Goal: Transaction & Acquisition: Subscribe to service/newsletter

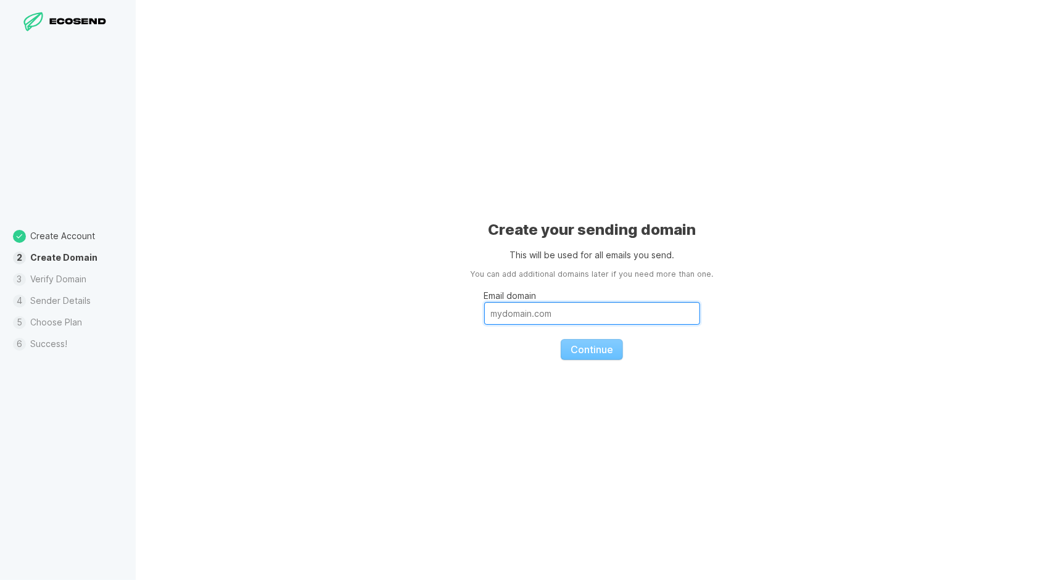
click at [554, 318] on input "Email domain" at bounding box center [592, 313] width 216 height 23
type input "phamcegu12@gmail.com"
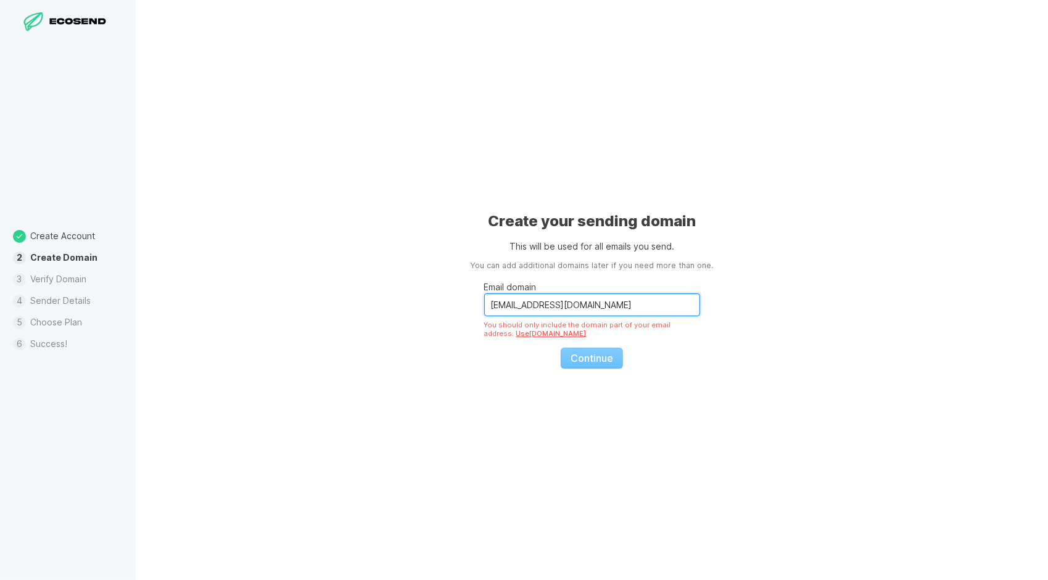
drag, startPoint x: 609, startPoint y: 303, endPoint x: 450, endPoint y: 308, distance: 159.2
click at [450, 308] on div "Create your sending domain This will be used for all emails you send. You can a…" at bounding box center [592, 290] width 912 height 580
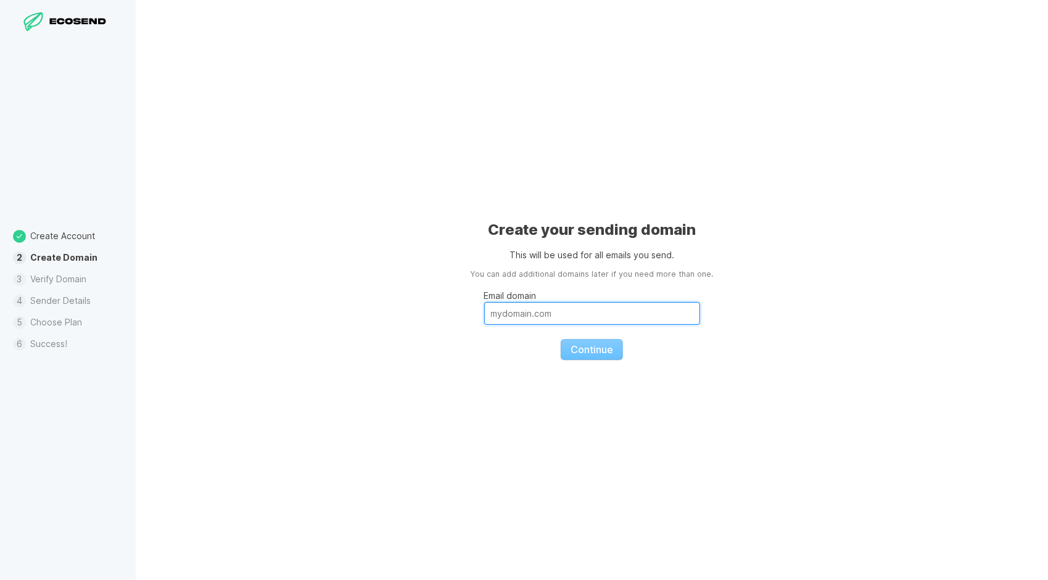
click at [651, 321] on input "Email domain" at bounding box center [592, 313] width 216 height 23
click at [640, 318] on input "Email domain" at bounding box center [592, 313] width 216 height 23
click at [570, 310] on input "Email domain" at bounding box center [592, 313] width 216 height 23
click at [47, 252] on li "Create Domain" at bounding box center [68, 258] width 136 height 22
click at [51, 279] on li "Verify Domain" at bounding box center [68, 280] width 136 height 22
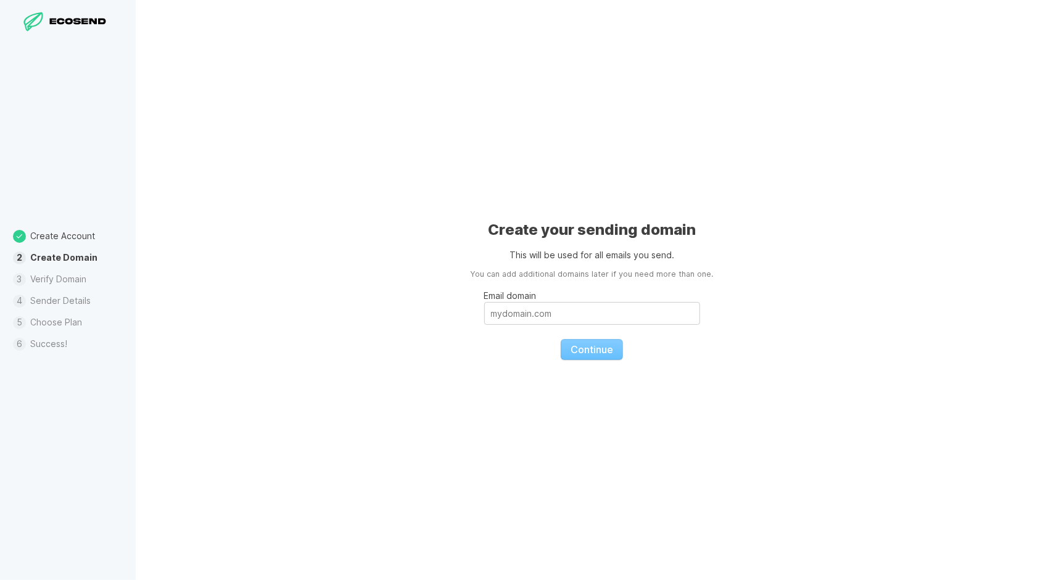
click at [47, 247] on li "Create Domain" at bounding box center [68, 258] width 136 height 22
click at [75, 302] on li "Sender Details" at bounding box center [68, 302] width 136 height 22
click at [75, 334] on li "Success!" at bounding box center [68, 345] width 136 height 22
click at [570, 329] on fieldset "Email domain Continue" at bounding box center [592, 321] width 216 height 80
click at [527, 302] on p "Email domain" at bounding box center [592, 295] width 216 height 13
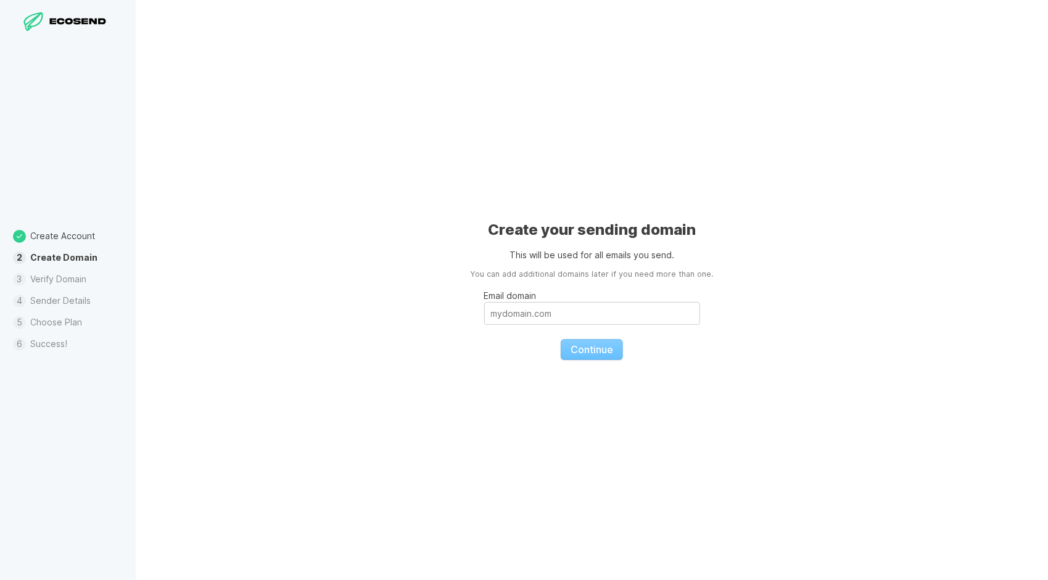
click at [527, 302] on input "Email domain" at bounding box center [592, 313] width 216 height 23
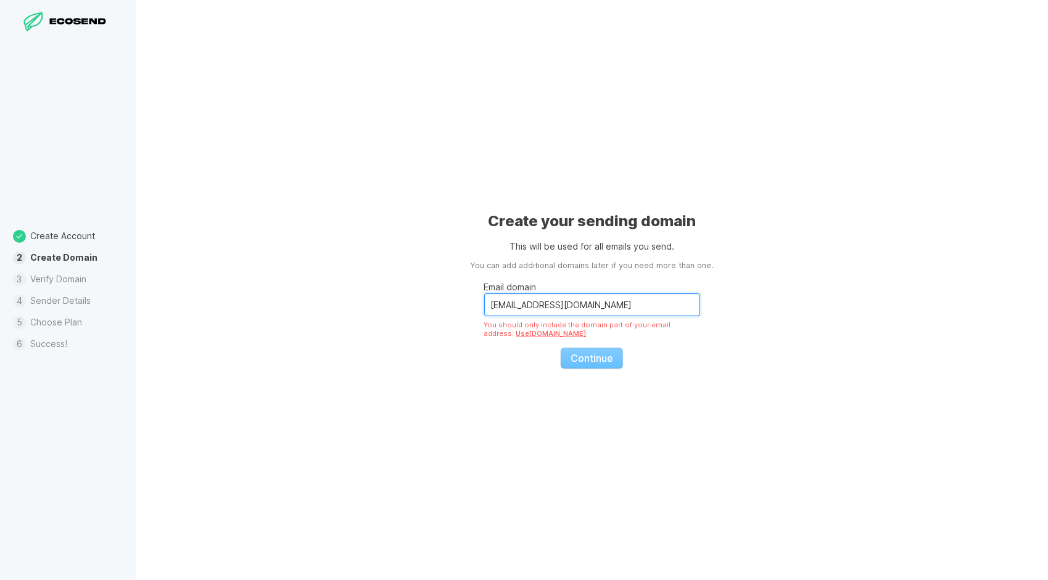
drag, startPoint x: 618, startPoint y: 307, endPoint x: 739, endPoint y: 308, distance: 120.9
click at [739, 308] on div "Create your sending domain This will be used for all emails you send. You can a…" at bounding box center [592, 290] width 912 height 580
drag, startPoint x: 594, startPoint y: 309, endPoint x: 570, endPoint y: 307, distance: 24.2
click at [570, 307] on input "19519220590@163.com" at bounding box center [592, 305] width 216 height 23
click at [516, 332] on link "Use 163.com" at bounding box center [551, 333] width 70 height 9
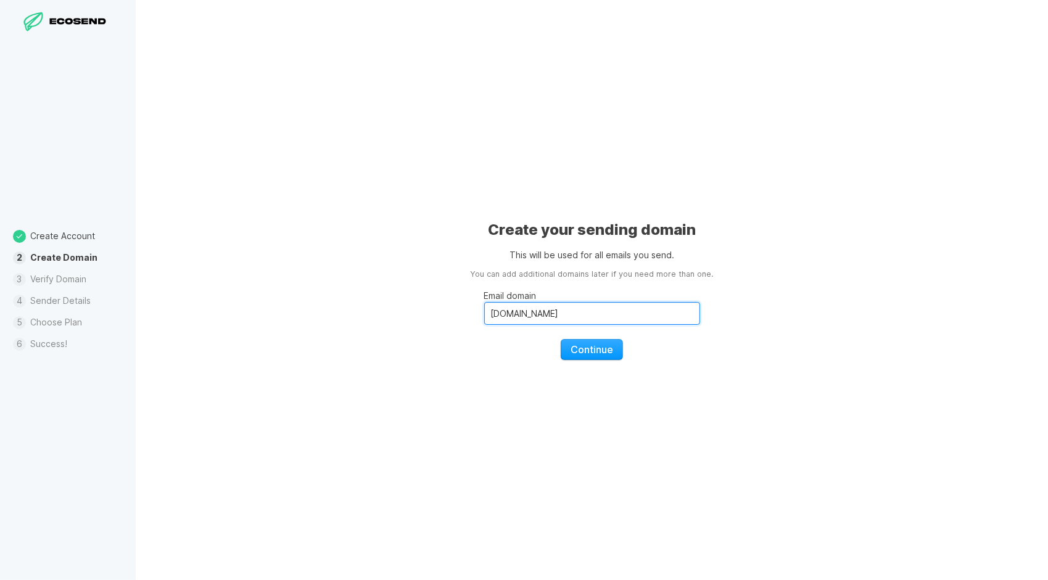
click at [526, 310] on input "163.com" at bounding box center [592, 313] width 216 height 23
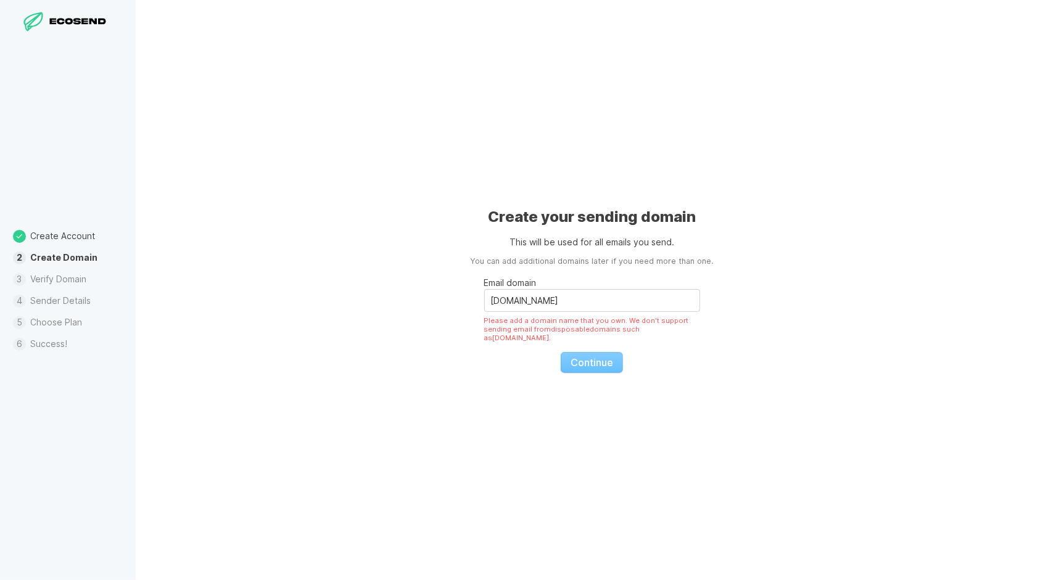
click at [603, 354] on fieldset "Email domain 163.com Please add a domain name that you own. We don't support se…" at bounding box center [592, 320] width 216 height 105
click at [479, 295] on div "Create your sending domain This will be used for all emails you send. You can a…" at bounding box center [592, 290] width 912 height 580
click at [490, 295] on input "163.com" at bounding box center [592, 300] width 216 height 23
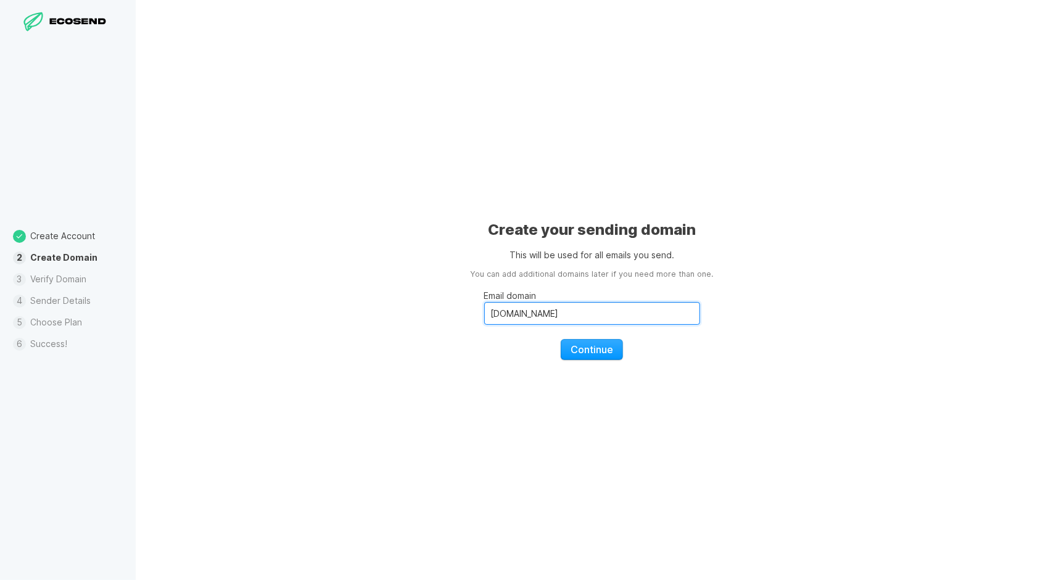
drag, startPoint x: 603, startPoint y: 316, endPoint x: 545, endPoint y: 318, distance: 57.4
click at [545, 318] on input "[DOMAIN_NAME]" at bounding box center [592, 313] width 216 height 23
click at [595, 344] on fieldset "Email domain 19519220590 Continue" at bounding box center [592, 321] width 216 height 80
click at [569, 312] on input "19519220590" at bounding box center [592, 313] width 216 height 23
type input "[DOMAIN_NAME]"
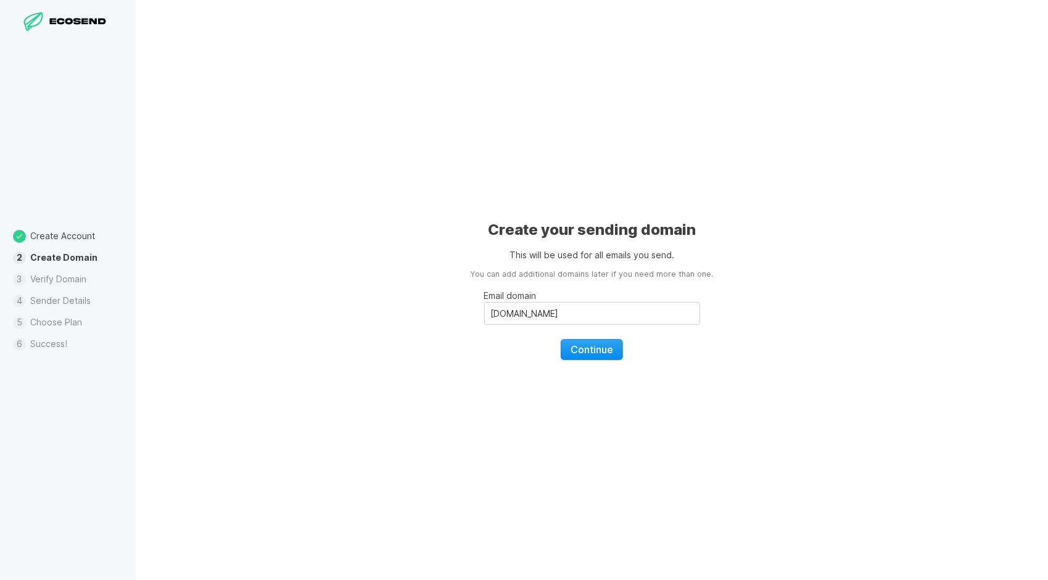
click at [605, 348] on span "Continue" at bounding box center [592, 350] width 43 height 12
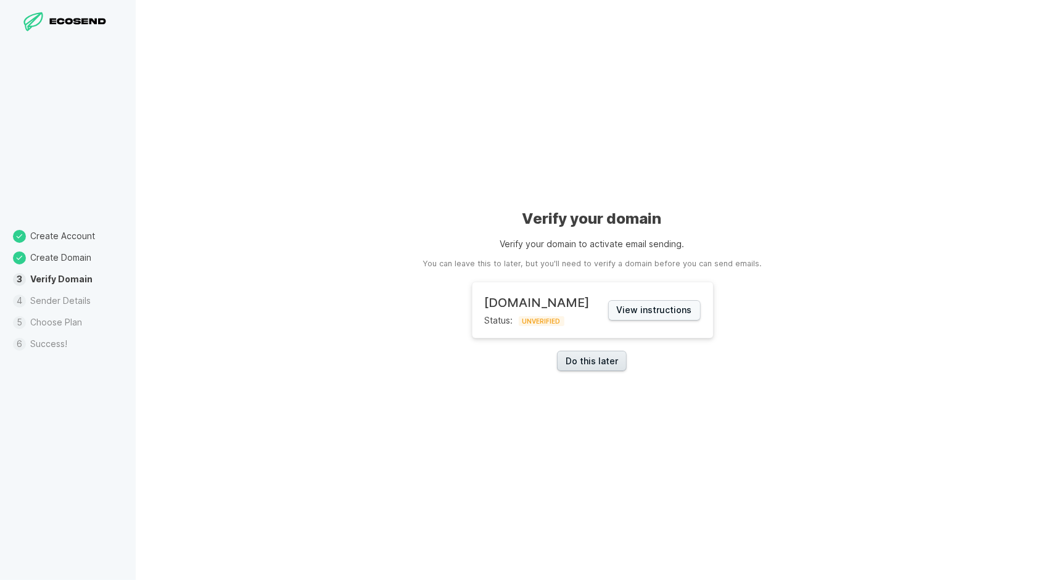
click at [611, 370] on link "Do this later" at bounding box center [592, 361] width 70 height 20
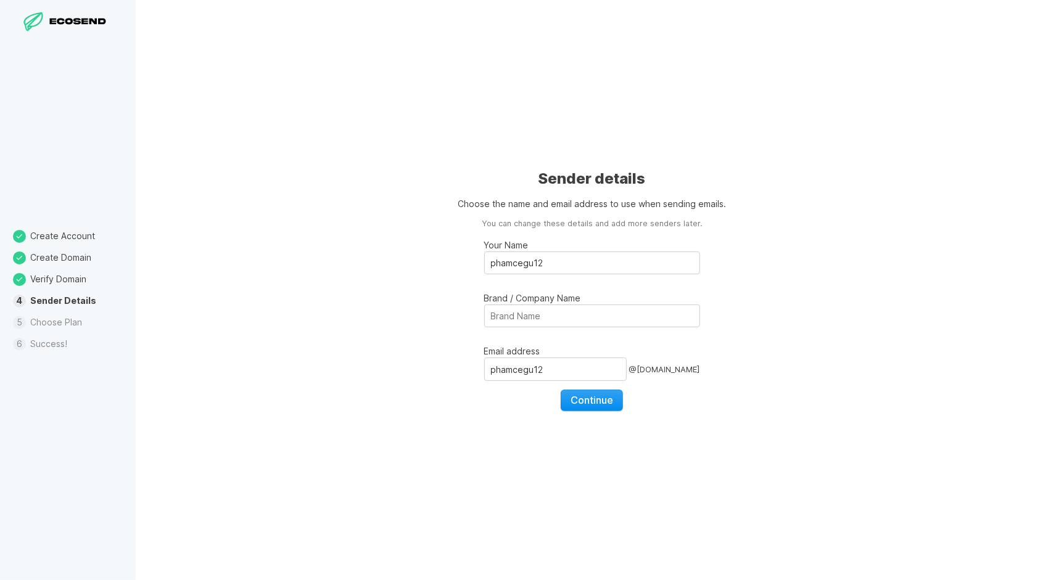
click at [610, 407] on button "Continue" at bounding box center [592, 400] width 62 height 21
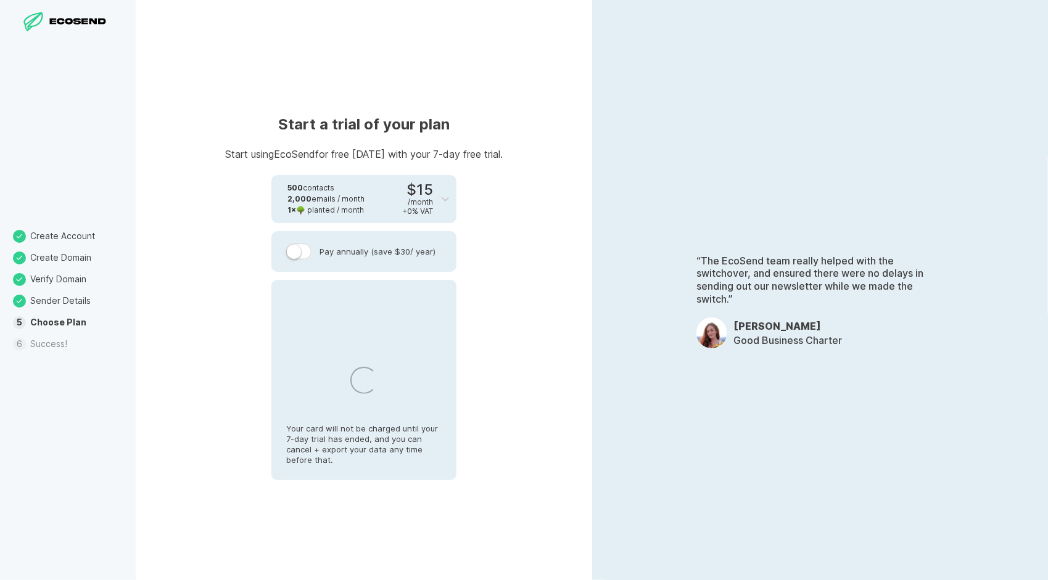
select select "SG"
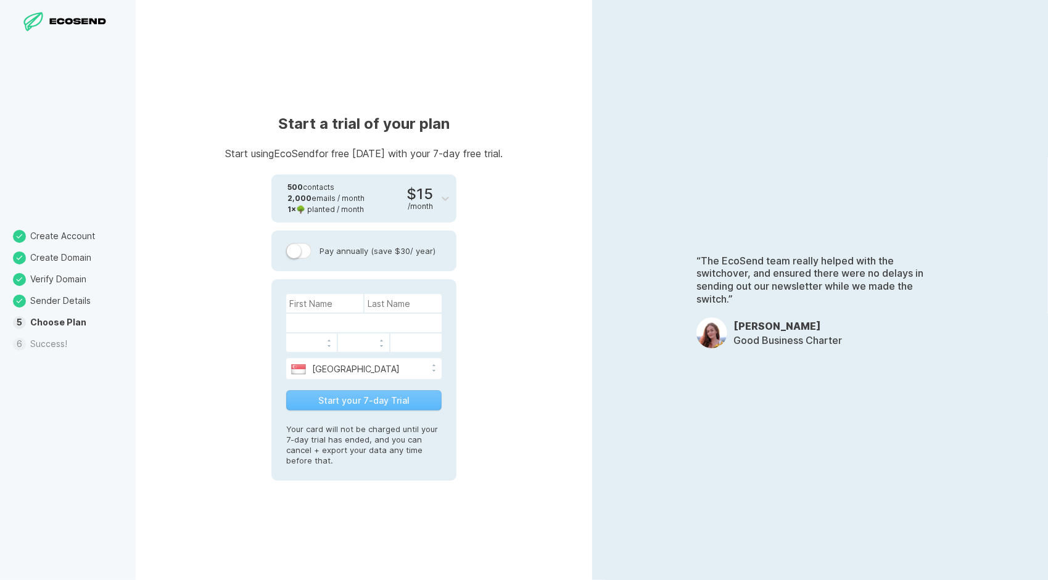
click at [291, 254] on label at bounding box center [299, 251] width 26 height 16
click at [0, 0] on input "Pay annually (save $30 / year)" at bounding box center [0, 0] width 0 height 0
click at [294, 254] on label at bounding box center [299, 251] width 26 height 16
click at [0, 0] on input "Pay annually (save $30 / year)" at bounding box center [0, 0] width 0 height 0
click at [49, 341] on li "Success!" at bounding box center [68, 345] width 136 height 22
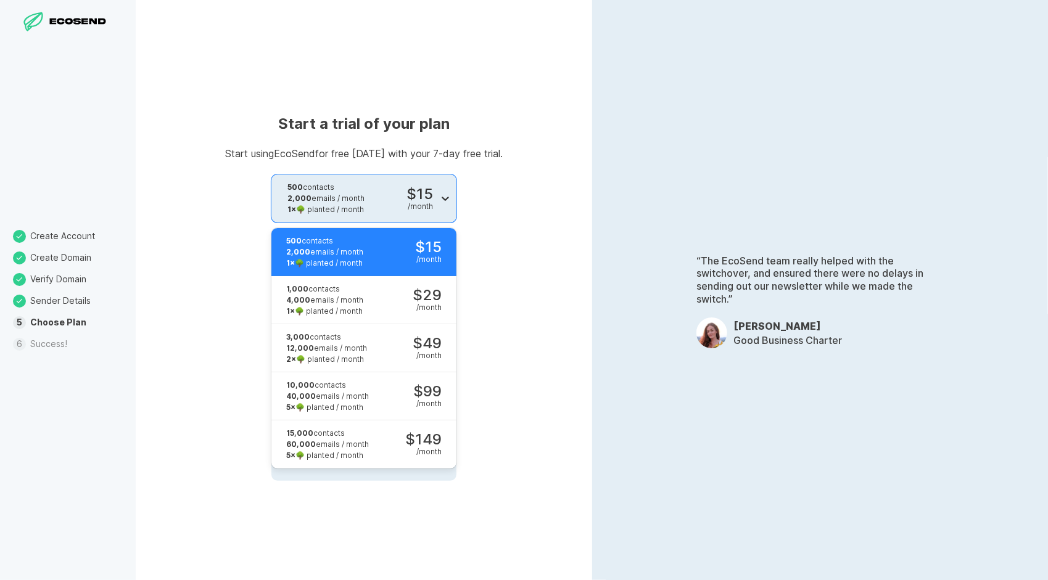
click at [434, 189] on div at bounding box center [445, 199] width 22 height 22
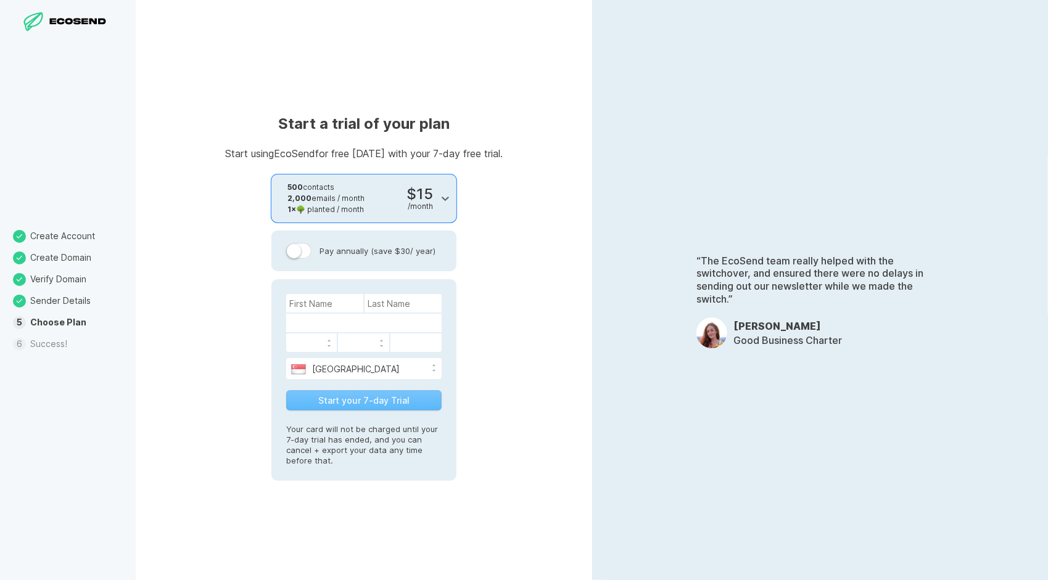
click at [387, 406] on div "Start your 7-day Trial" at bounding box center [363, 400] width 155 height 20
click at [70, 347] on li "Success!" at bounding box center [68, 345] width 136 height 22
select select "SG"
click at [381, 369] on select "[GEOGRAPHIC_DATA] [GEOGRAPHIC_DATA] [GEOGRAPHIC_DATA] [GEOGRAPHIC_DATA] [US_STA…" at bounding box center [363, 367] width 155 height 19
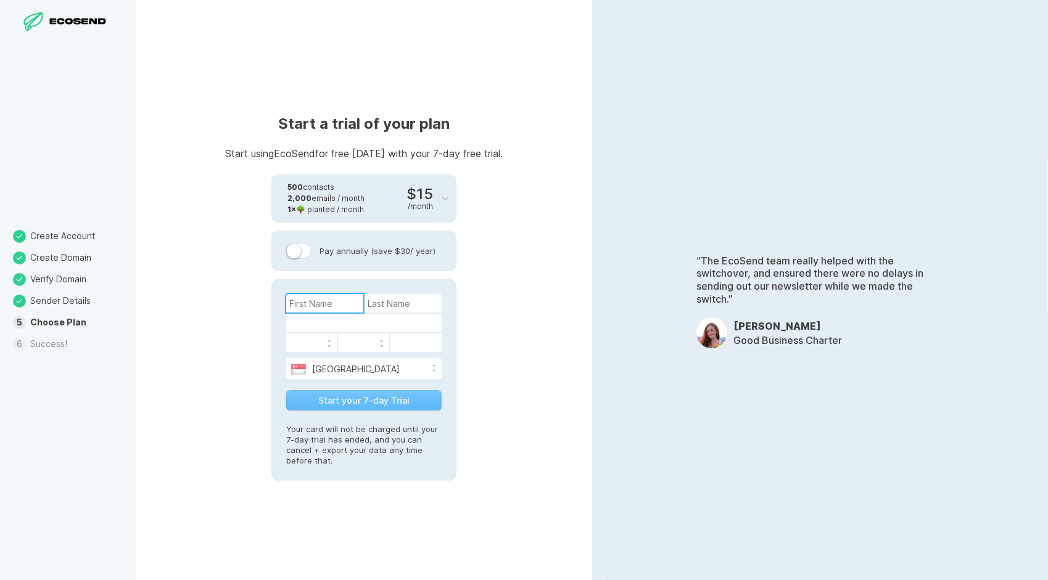
click at [334, 308] on input at bounding box center [324, 303] width 77 height 19
type input "呦"
type input "哎"
click at [513, 294] on div "Start a trial of your plan Start using EcoSend for free [DATE] with your 7-day …" at bounding box center [364, 290] width 456 height 580
click at [382, 411] on form "呦 哎 [GEOGRAPHIC_DATA] [GEOGRAPHIC_DATA] [GEOGRAPHIC_DATA] [GEOGRAPHIC_DATA] [US…" at bounding box center [363, 353] width 155 height 118
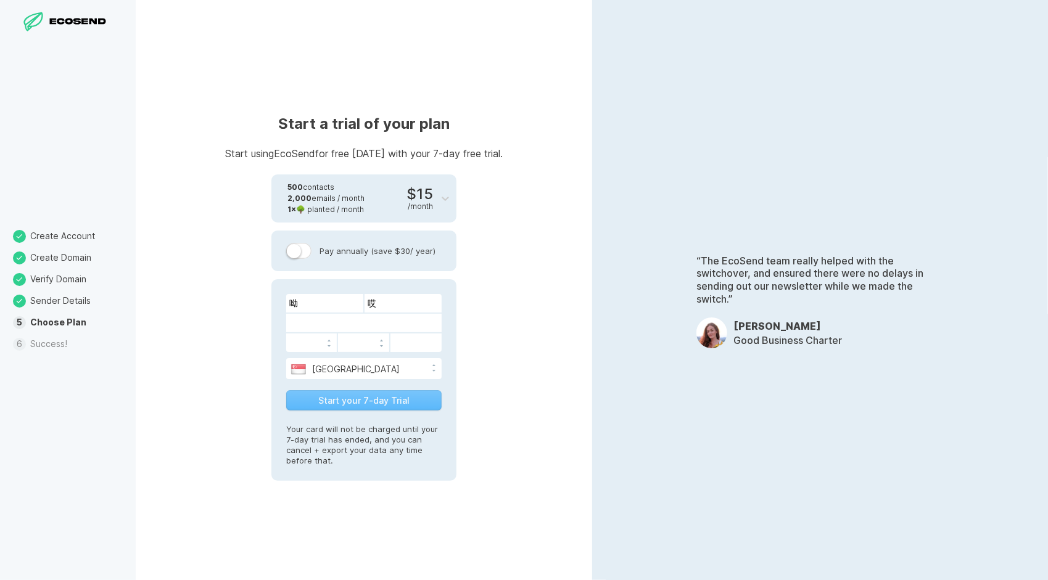
click at [374, 403] on div "Start your 7-day Trial" at bounding box center [363, 400] width 155 height 20
click at [540, 310] on div "Start a trial of your plan Start using EcoSend for free [DATE] with your 7-day …" at bounding box center [364, 290] width 456 height 580
click at [541, 283] on div "Start a trial of your plan Start using EcoSend for free [DATE] with your 7-day …" at bounding box center [364, 290] width 456 height 580
click at [360, 370] on select "[GEOGRAPHIC_DATA] [GEOGRAPHIC_DATA] [GEOGRAPHIC_DATA] [GEOGRAPHIC_DATA] [US_STA…" at bounding box center [363, 367] width 155 height 19
click at [366, 405] on div "Start your 7-day Trial" at bounding box center [363, 400] width 155 height 20
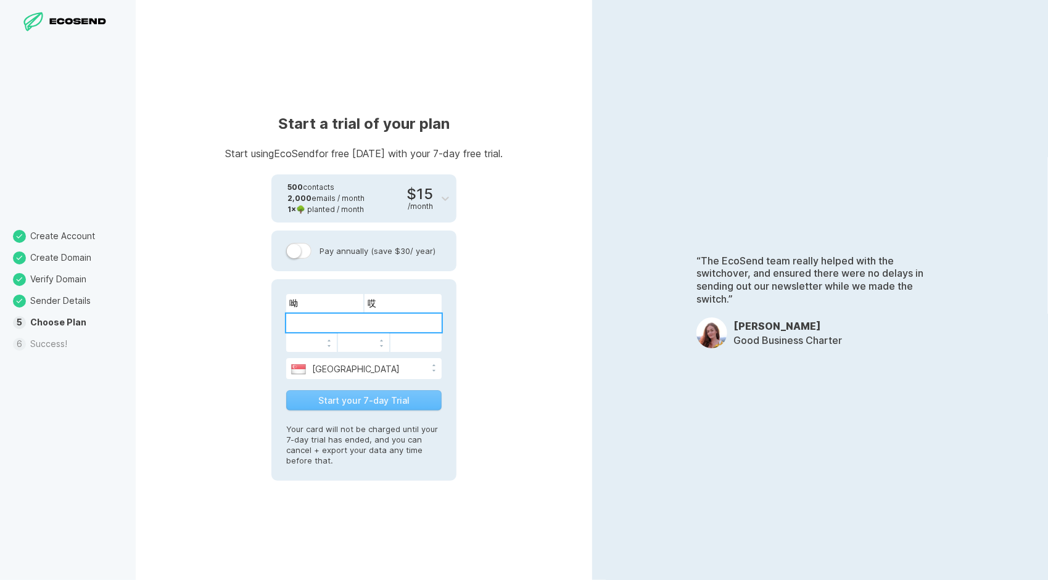
click at [395, 406] on div "Start your 7-day Trial" at bounding box center [363, 400] width 155 height 20
click at [524, 337] on div "Start a trial of your plan Start using EcoSend for free [DATE] with your 7-day …" at bounding box center [364, 290] width 456 height 580
click at [514, 333] on div "Start a trial of your plan Start using EcoSend for free [DATE] with your 7-day …" at bounding box center [364, 290] width 456 height 580
click at [583, 312] on div "Start a trial of your plan Start using EcoSend for free [DATE] with your 7-day …" at bounding box center [364, 290] width 456 height 580
click at [405, 396] on button "Start your 7-day Trial" at bounding box center [363, 400] width 155 height 20
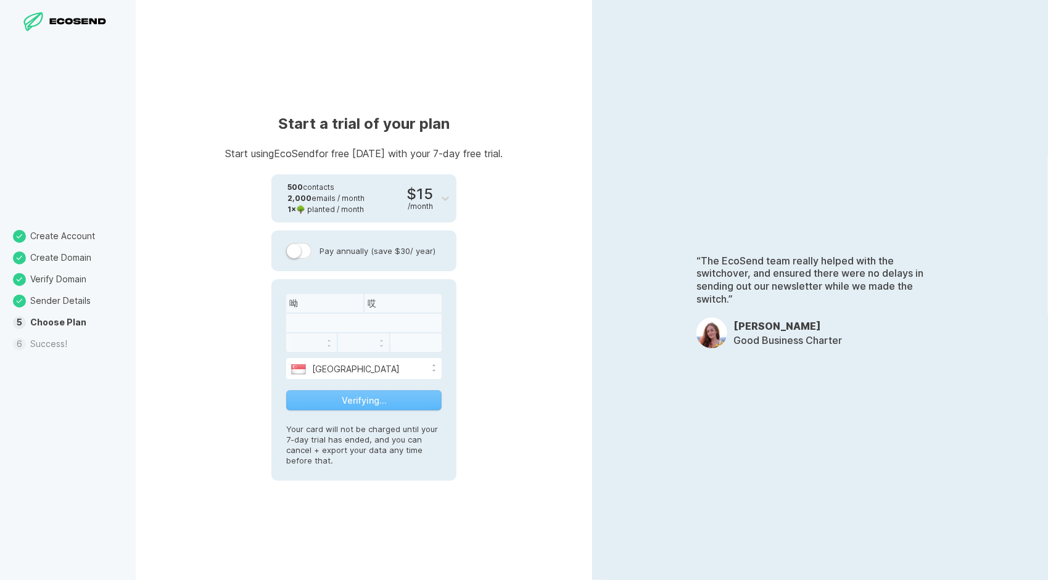
click at [384, 319] on div at bounding box center [363, 323] width 155 height 19
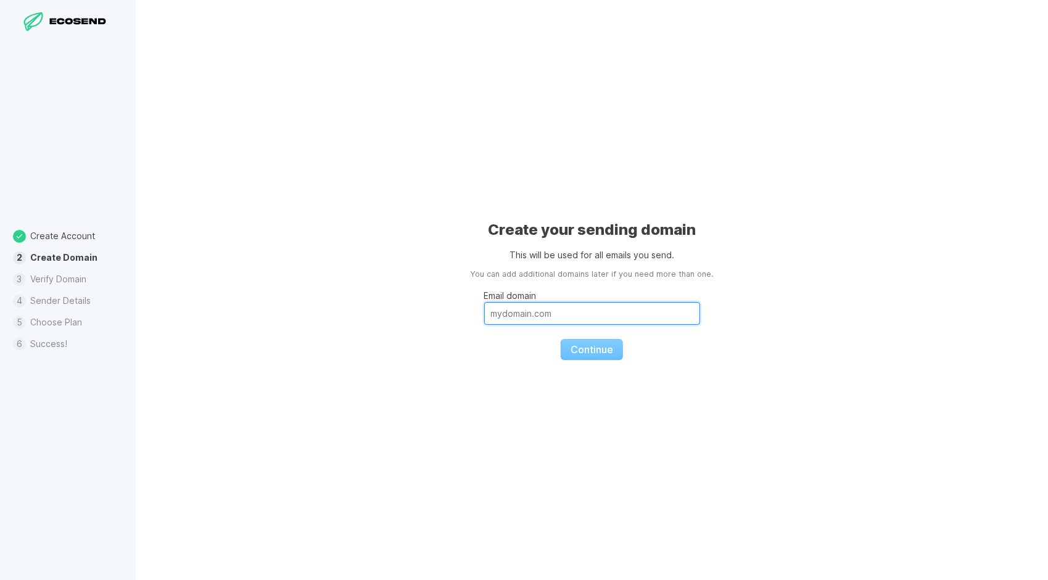
click at [570, 308] on input "Email domain" at bounding box center [592, 313] width 216 height 23
type input "Wu@@035420"
drag, startPoint x: 569, startPoint y: 308, endPoint x: 405, endPoint y: 322, distance: 165.2
click at [405, 322] on div "Create your sending domain This will be used for all emails you send. You can a…" at bounding box center [592, 290] width 912 height 580
type input "19519220590@163.com"
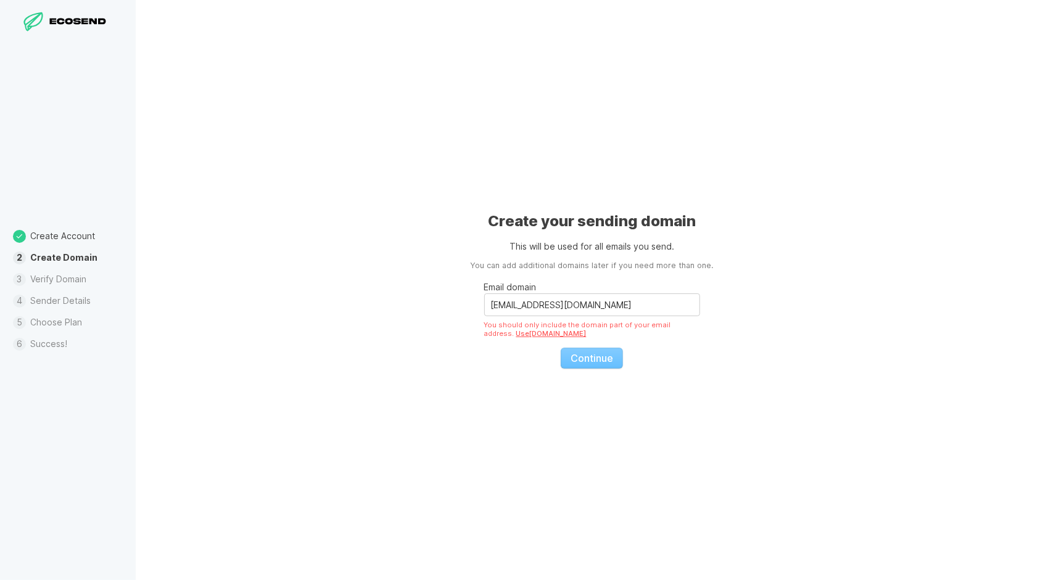
click at [592, 364] on fieldset "Email domain 19519220590@163.com You should only include the domain part of you…" at bounding box center [592, 320] width 216 height 97
